Goal: Task Accomplishment & Management: Use online tool/utility

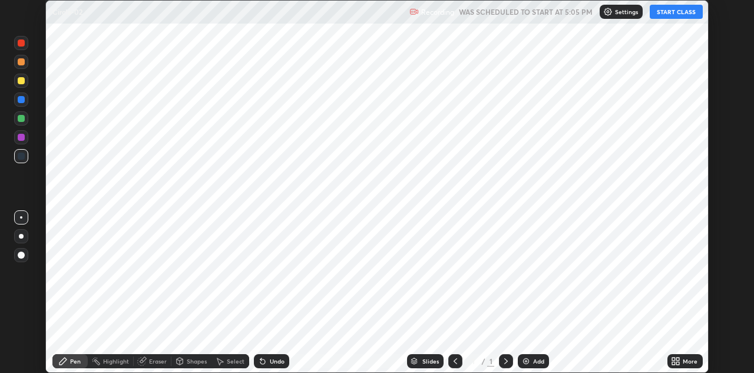
scroll to position [373, 754]
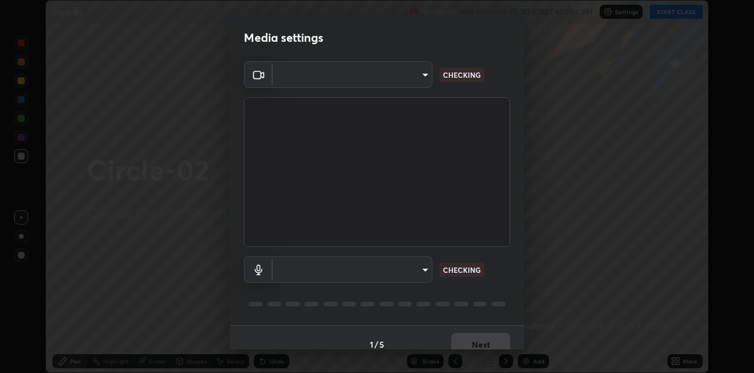
type input "6dd7f26dd43dc758996b1cf006e2949f7a02bee9d132d5f3f41e5eef0e7c266f"
click at [411, 269] on body "Erase all Circle-02 Recording WAS SCHEDULED TO START AT 5:05 PM Settings START …" at bounding box center [377, 186] width 754 height 373
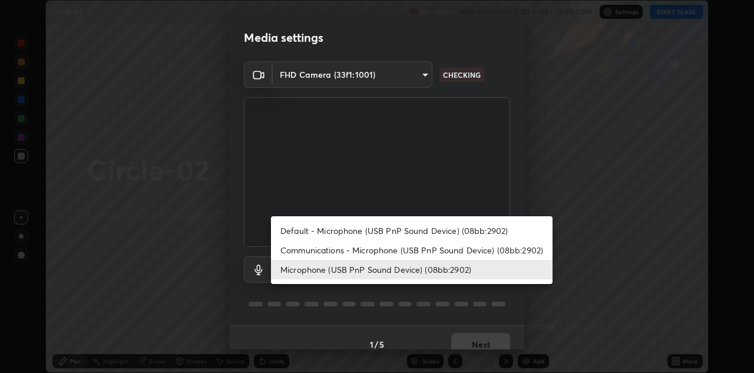
click at [399, 227] on li "Default - Microphone (USB PnP Sound Device) (08bb:2902)" at bounding box center [411, 230] width 281 height 19
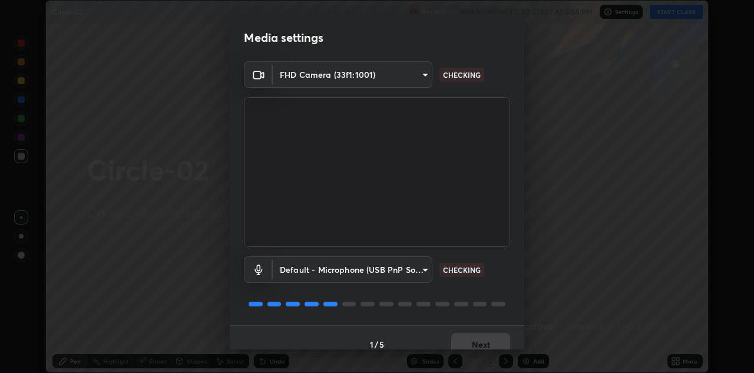
click at [410, 272] on body "Erase all Circle-02 Recording WAS SCHEDULED TO START AT 5:05 PM Settings START …" at bounding box center [377, 186] width 754 height 373
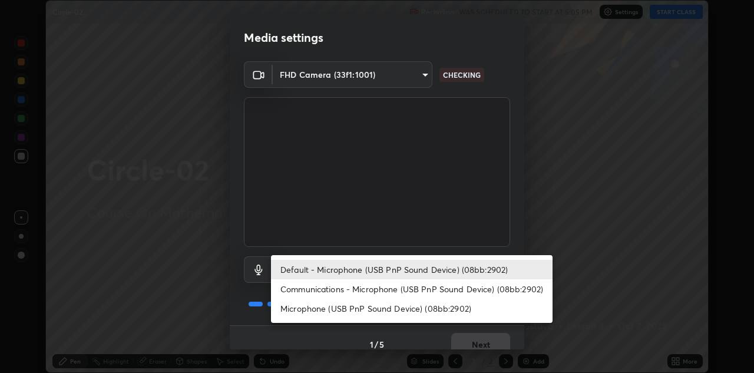
click at [401, 310] on li "Microphone (USB PnP Sound Device) (08bb:2902)" at bounding box center [411, 308] width 281 height 19
type input "a07e0359a085a1bc4cc679dbd60ce8037715fa18570e4c09fc2009039dcf4ab1"
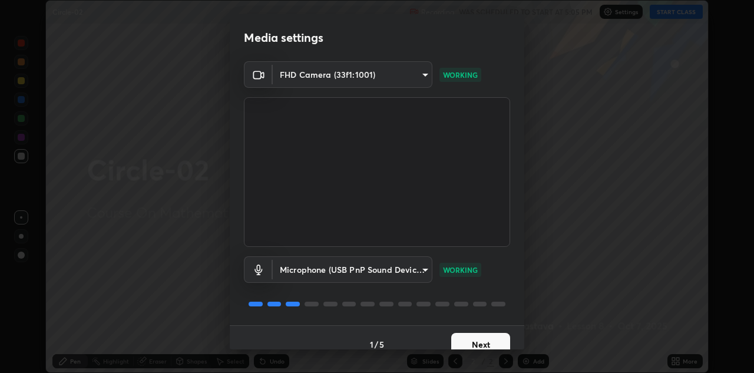
scroll to position [14, 0]
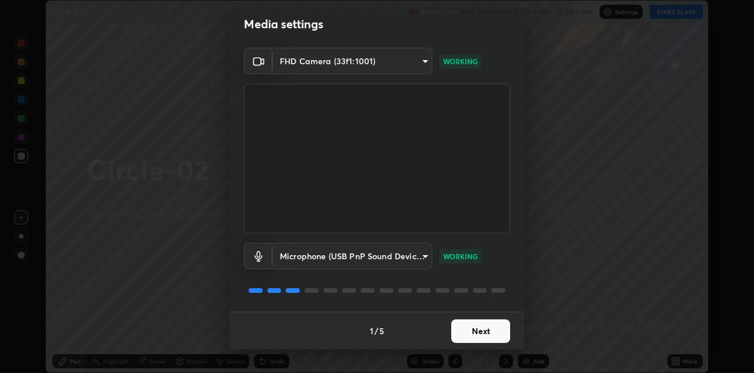
click at [495, 322] on button "Next" at bounding box center [480, 331] width 59 height 24
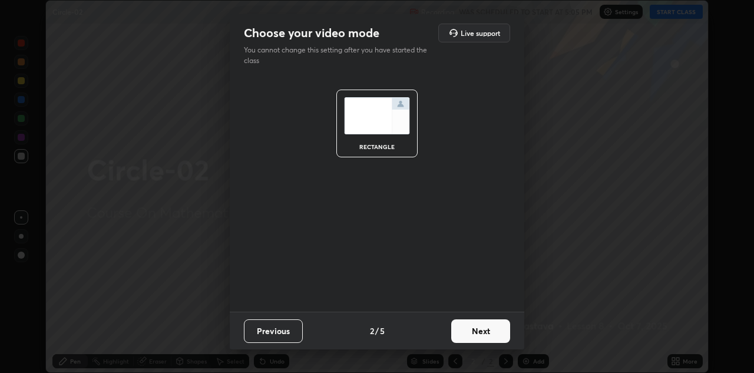
scroll to position [0, 0]
click at [494, 327] on button "Next" at bounding box center [480, 331] width 59 height 24
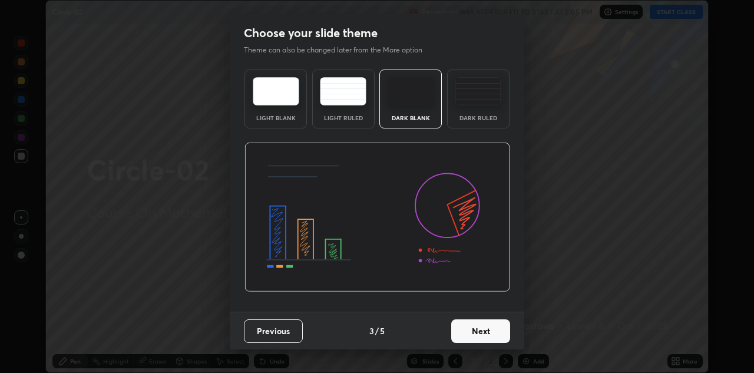
click at [501, 331] on button "Next" at bounding box center [480, 331] width 59 height 24
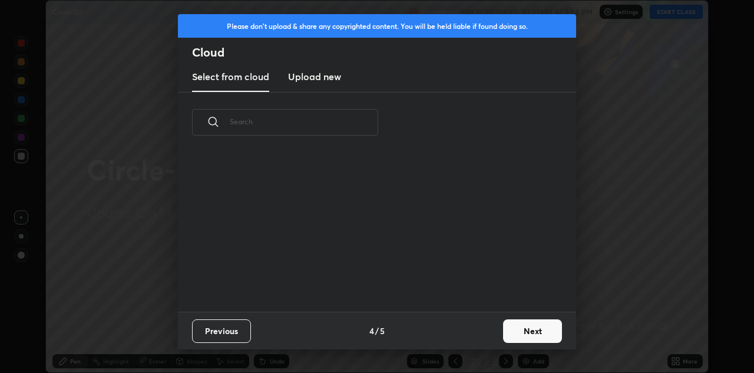
click at [506, 328] on button "Next" at bounding box center [532, 331] width 59 height 24
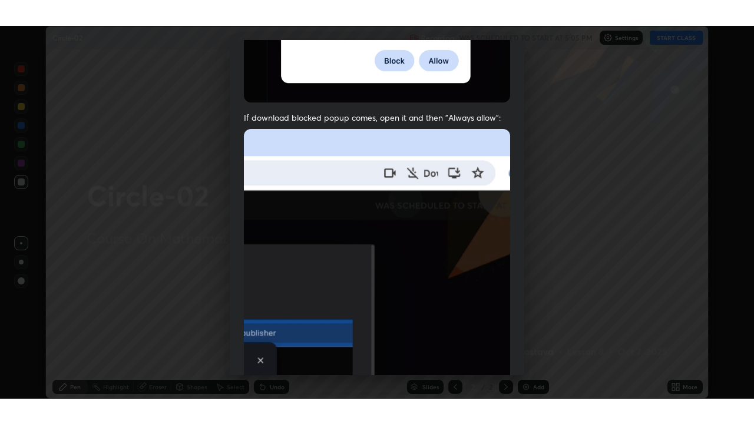
scroll to position [254, 0]
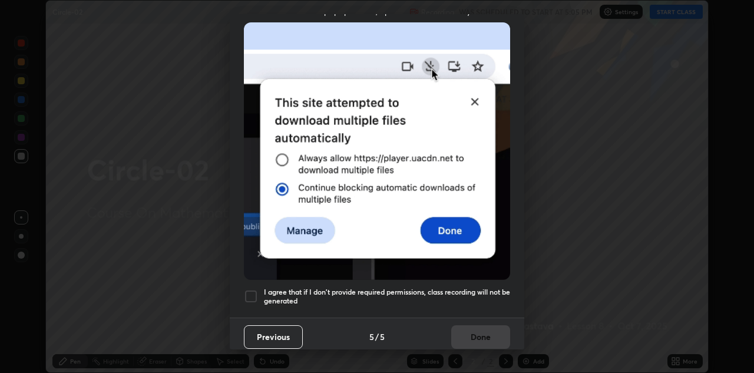
click at [469, 293] on h5 "I agree that if I don't provide required permissions, class recording will not …" at bounding box center [387, 296] width 246 height 18
click at [492, 327] on button "Done" at bounding box center [480, 337] width 59 height 24
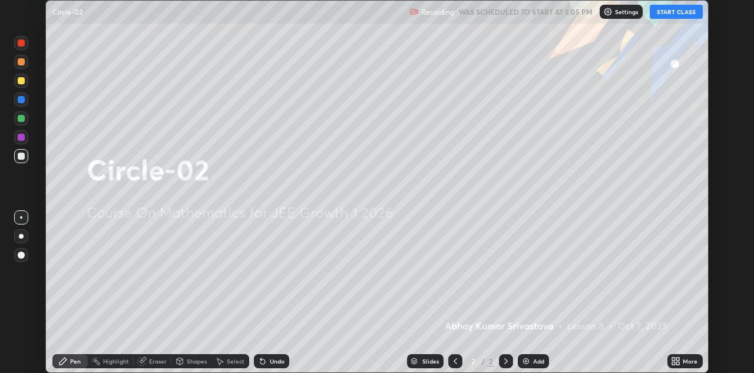
click at [681, 9] on button "START CLASS" at bounding box center [676, 12] width 53 height 14
click at [678, 359] on icon at bounding box center [677, 358] width 3 height 3
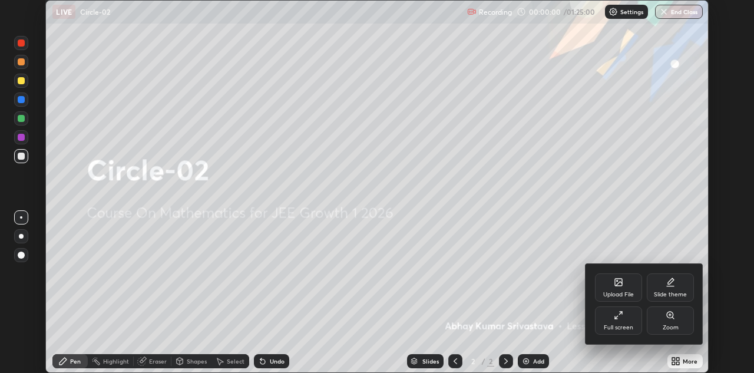
click at [622, 316] on icon at bounding box center [618, 314] width 9 height 9
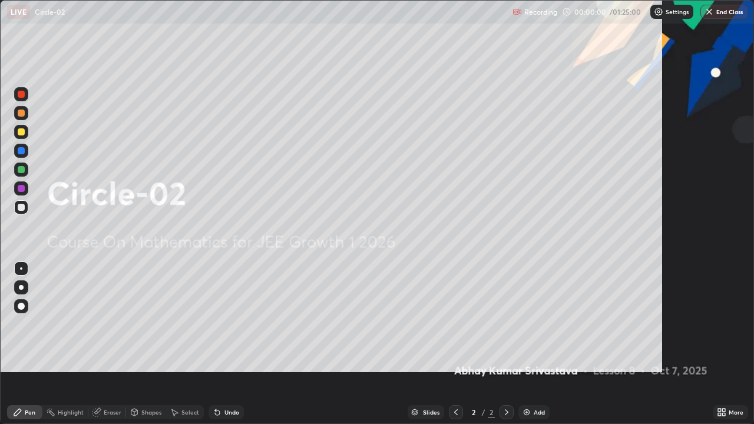
scroll to position [424, 754]
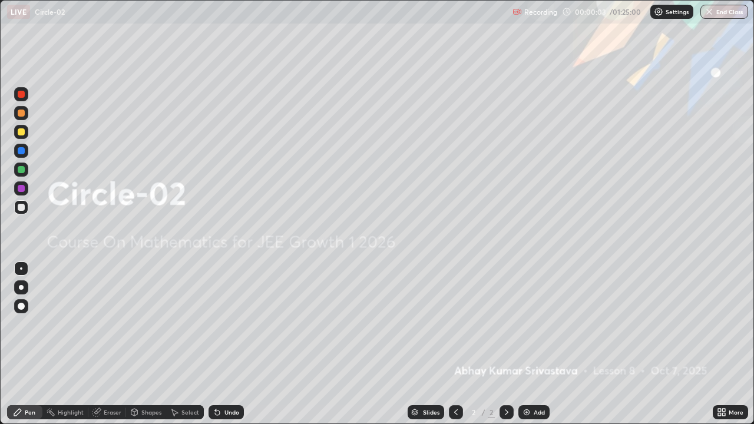
click at [535, 372] on div "Add" at bounding box center [539, 412] width 11 height 6
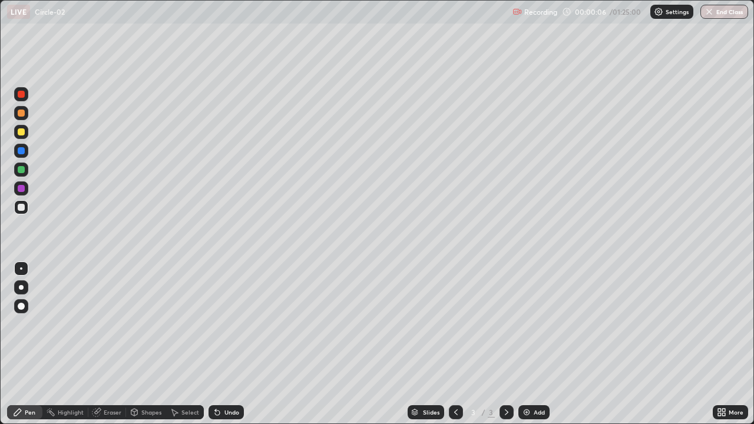
click at [22, 132] on div at bounding box center [21, 131] width 7 height 7
click at [104, 372] on div "Eraser" at bounding box center [113, 412] width 18 height 6
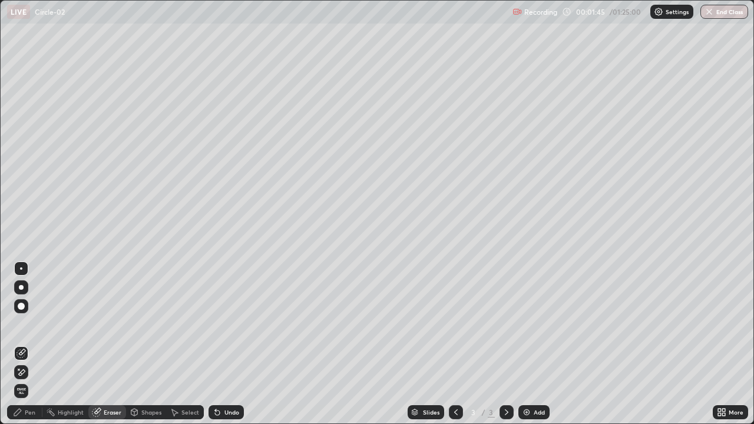
click at [34, 372] on div "Pen" at bounding box center [30, 412] width 11 height 6
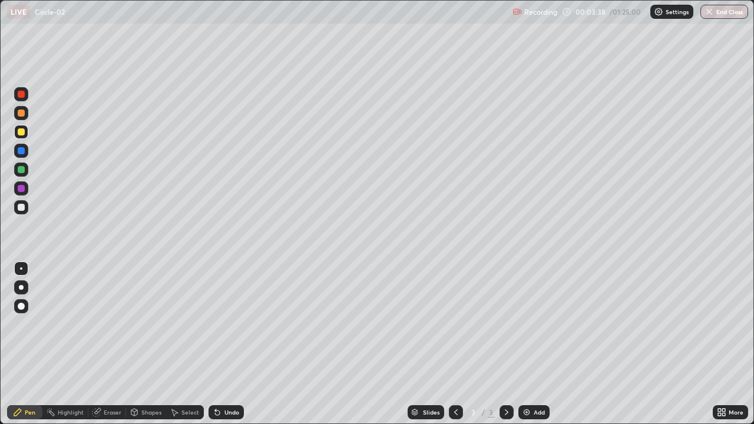
click at [535, 372] on div "Add" at bounding box center [539, 412] width 11 height 6
click at [461, 372] on div at bounding box center [456, 412] width 14 height 14
click at [505, 372] on icon at bounding box center [507, 412] width 4 height 6
click at [528, 372] on img at bounding box center [526, 412] width 9 height 9
click at [453, 372] on div at bounding box center [456, 412] width 14 height 24
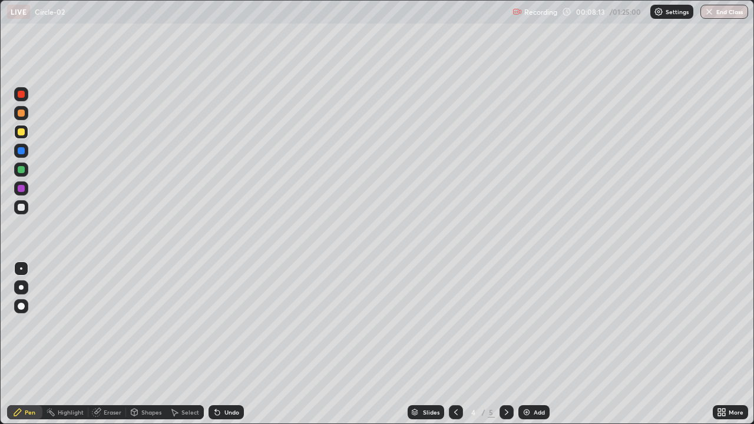
click at [534, 372] on div "Add" at bounding box center [539, 412] width 11 height 6
click at [112, 372] on div "Eraser" at bounding box center [113, 412] width 18 height 6
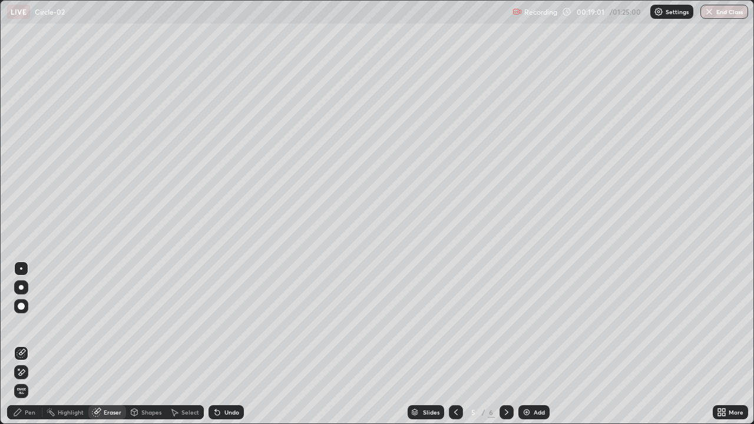
click at [32, 372] on div "Pen" at bounding box center [30, 412] width 11 height 6
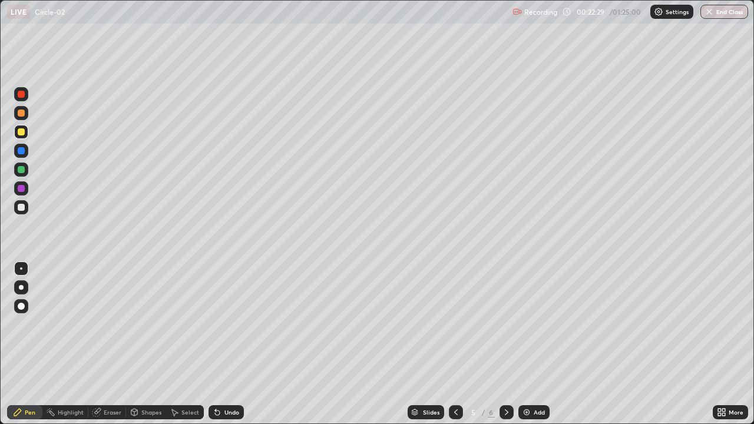
click at [534, 372] on div "Add" at bounding box center [539, 412] width 11 height 6
click at [530, 372] on div "Add" at bounding box center [533, 412] width 31 height 14
click at [534, 372] on div "Add" at bounding box center [539, 412] width 11 height 6
click at [715, 12] on button "End Class" at bounding box center [724, 12] width 48 height 14
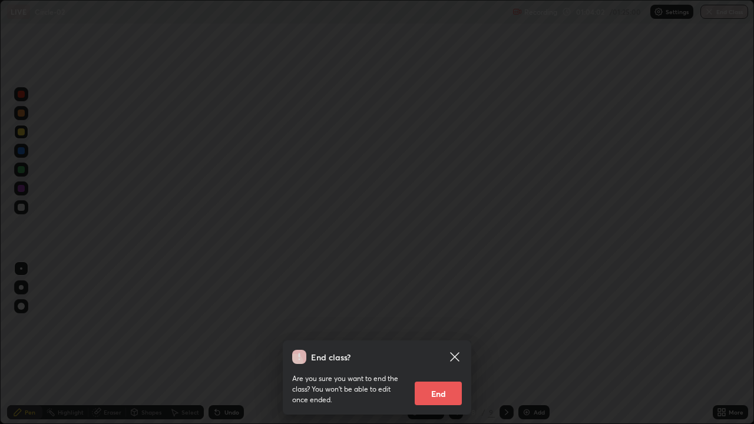
click at [435, 372] on button "End" at bounding box center [438, 394] width 47 height 24
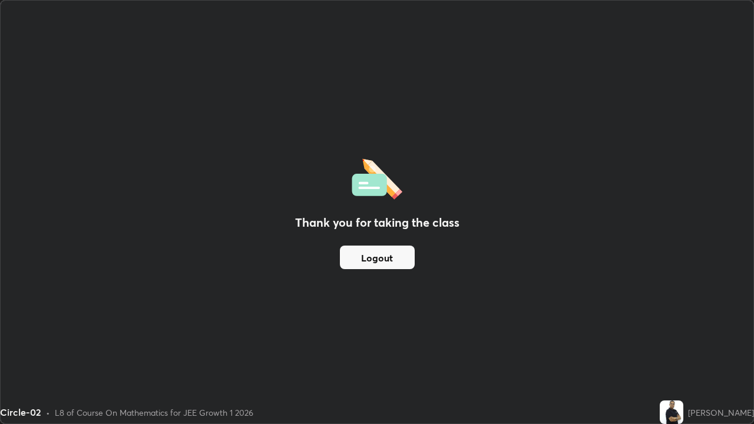
click at [378, 259] on button "Logout" at bounding box center [377, 258] width 75 height 24
